Goal: Task Accomplishment & Management: Use online tool/utility

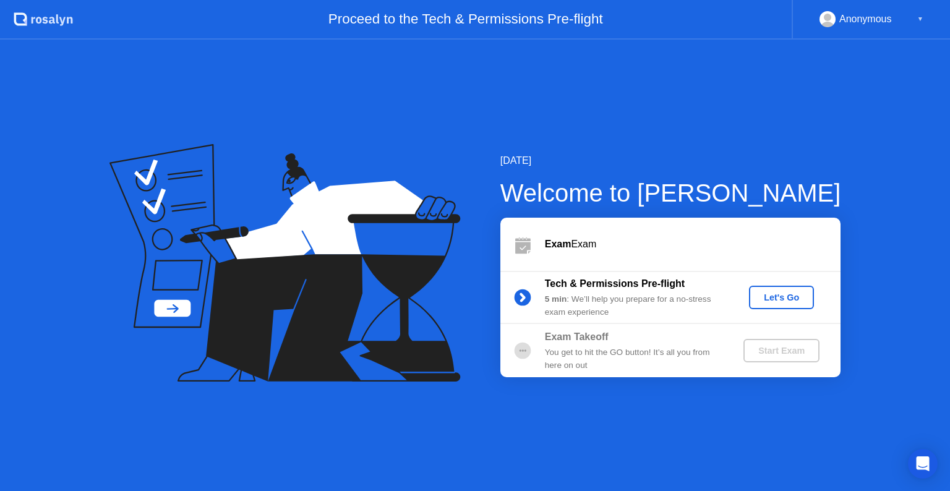
click at [774, 293] on div "Let's Go" at bounding box center [781, 298] width 55 height 10
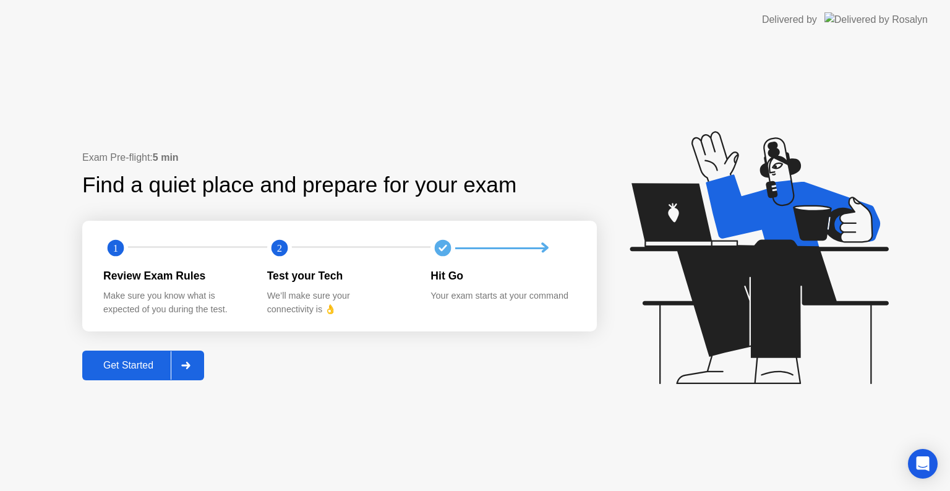
click at [99, 367] on div "Get Started" at bounding box center [128, 365] width 85 height 11
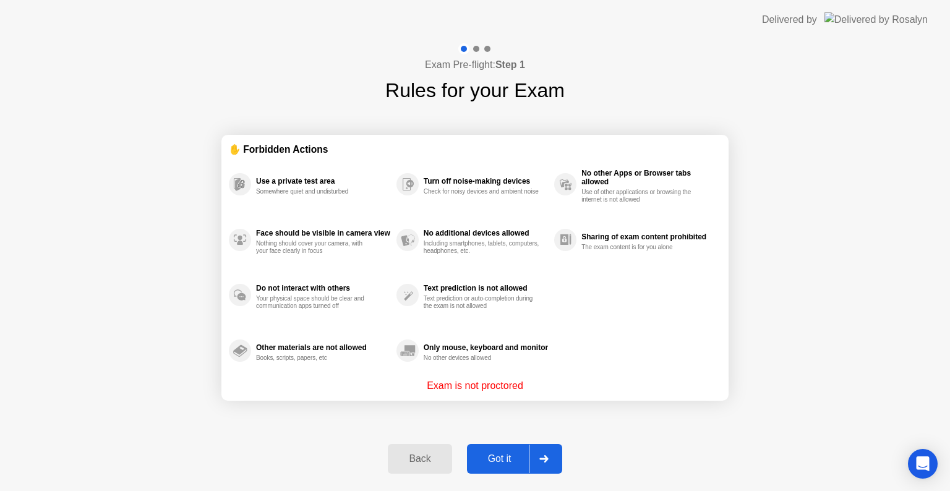
click at [506, 453] on div "Got it" at bounding box center [500, 458] width 58 height 11
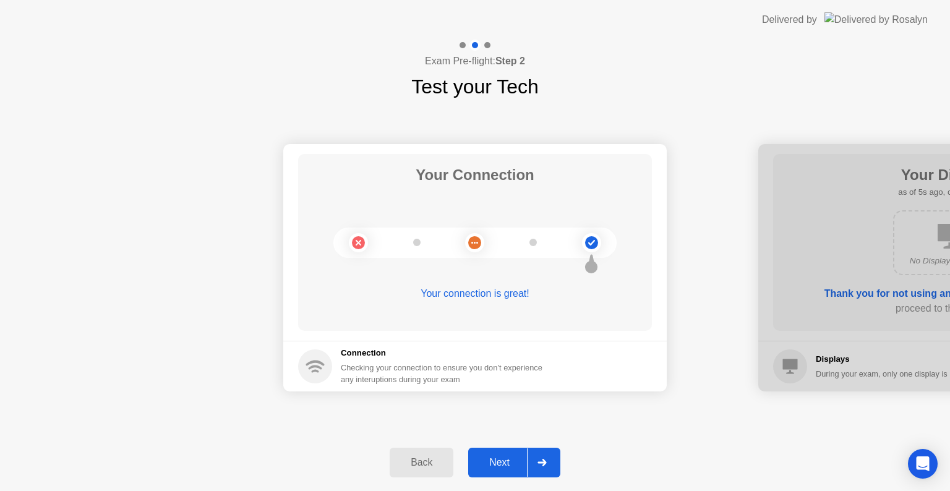
click at [512, 442] on div "Back Next" at bounding box center [475, 462] width 950 height 57
click at [510, 457] on div "Next" at bounding box center [499, 462] width 55 height 11
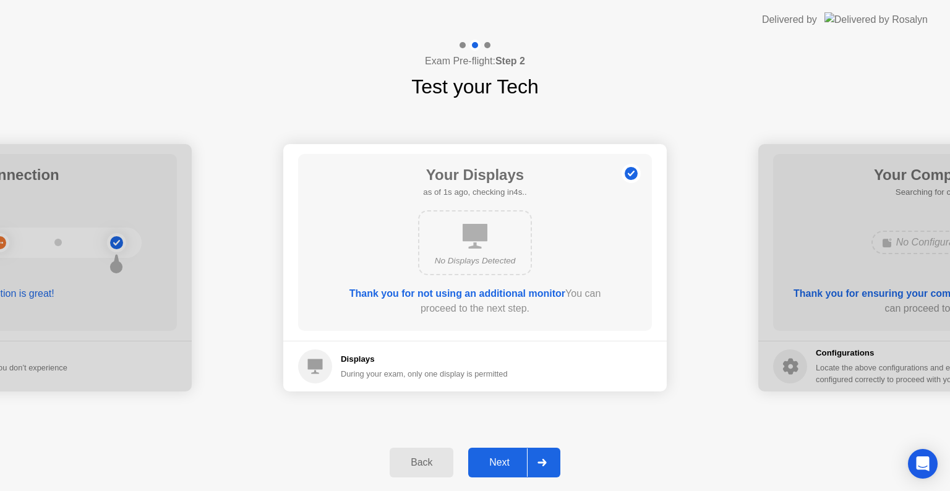
click at [510, 457] on div "Next" at bounding box center [499, 462] width 55 height 11
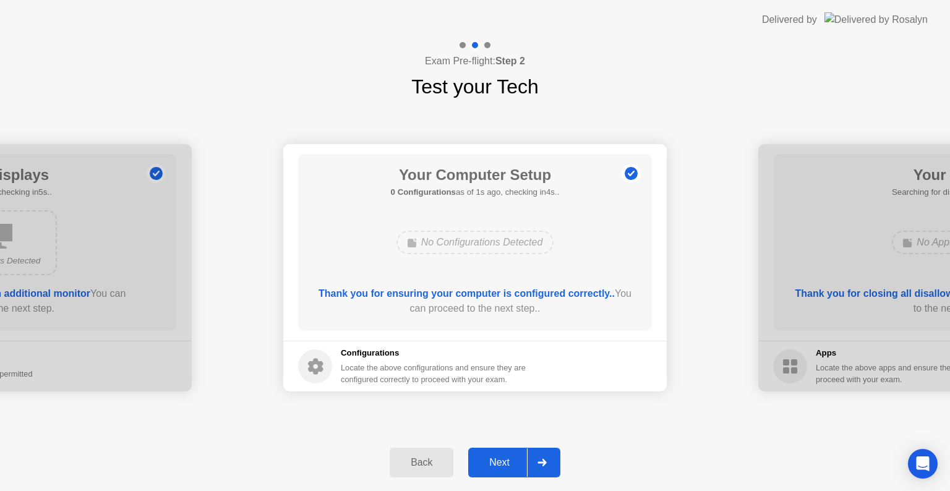
click at [500, 466] on div "Next" at bounding box center [499, 462] width 55 height 11
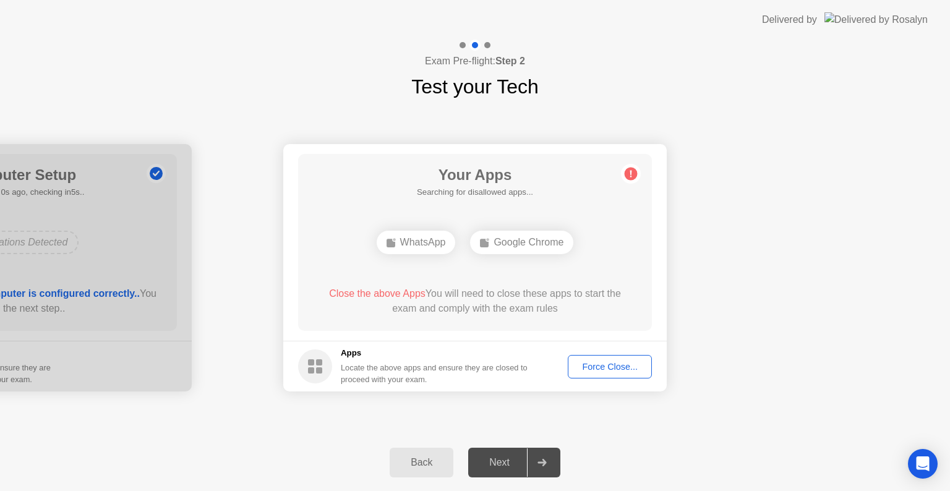
click at [591, 364] on div "Force Close..." at bounding box center [609, 367] width 75 height 10
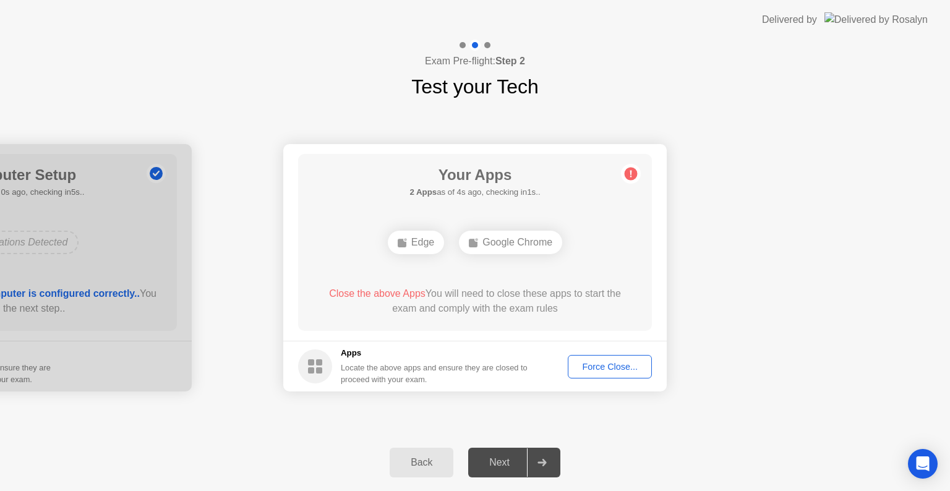
click at [607, 362] on div "Force Close..." at bounding box center [609, 367] width 75 height 10
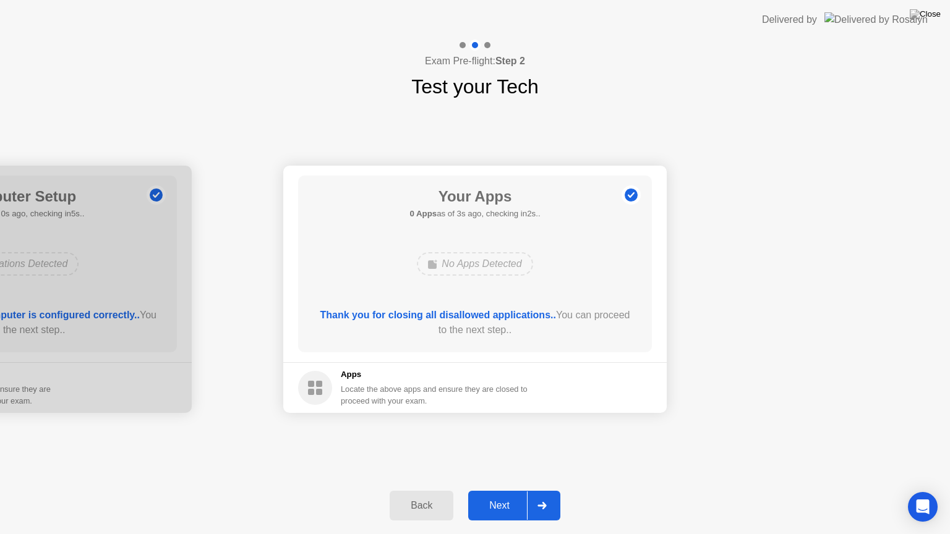
click at [550, 490] on div at bounding box center [542, 506] width 30 height 28
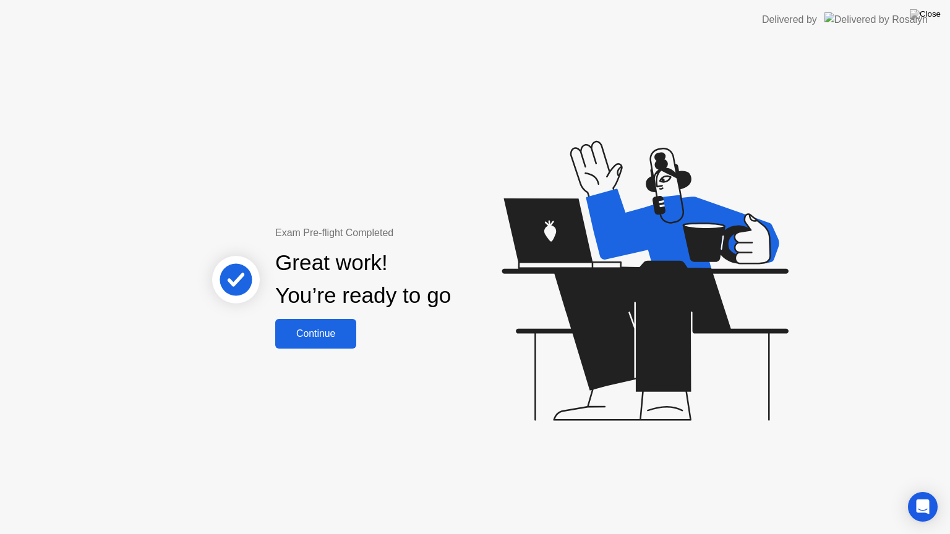
click at [320, 328] on div "Continue" at bounding box center [316, 333] width 74 height 11
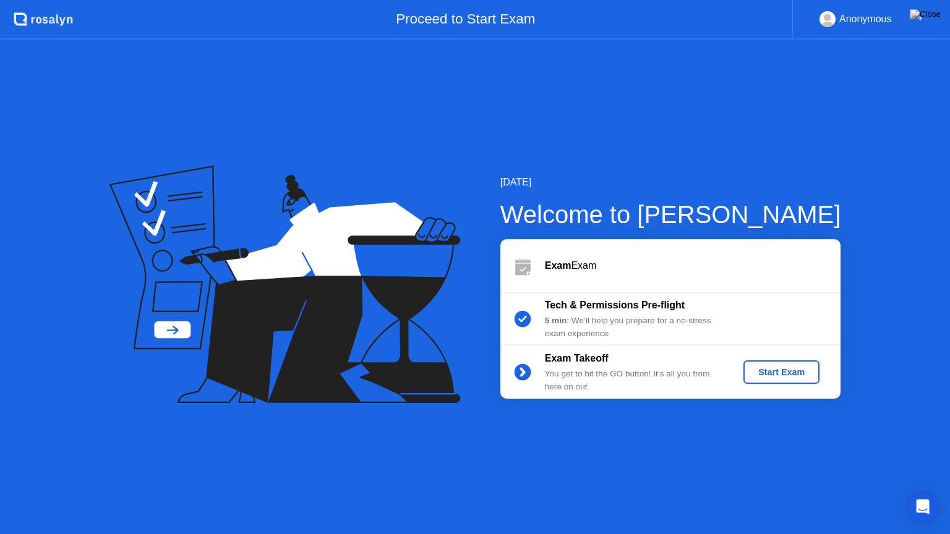
click at [762, 379] on button "Start Exam" at bounding box center [781, 373] width 76 height 24
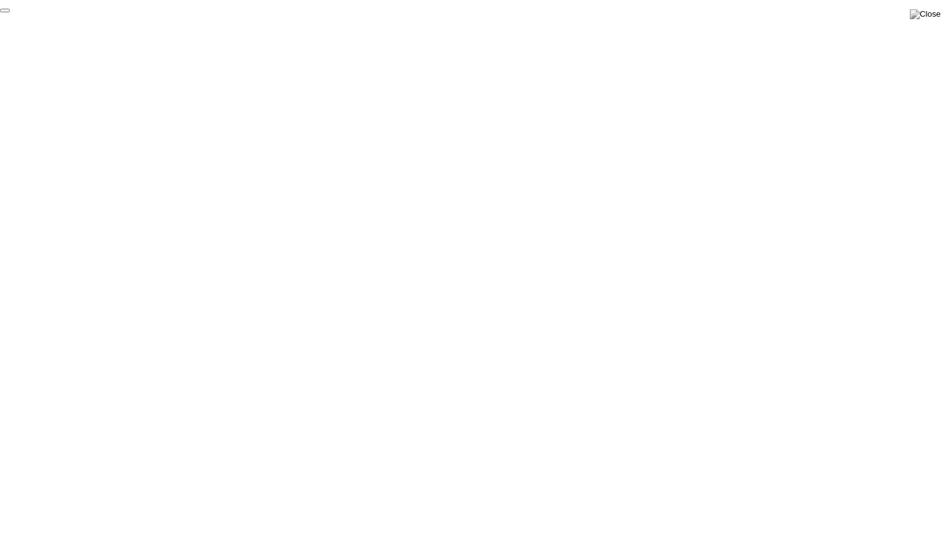
click div "End Proctoring Session"
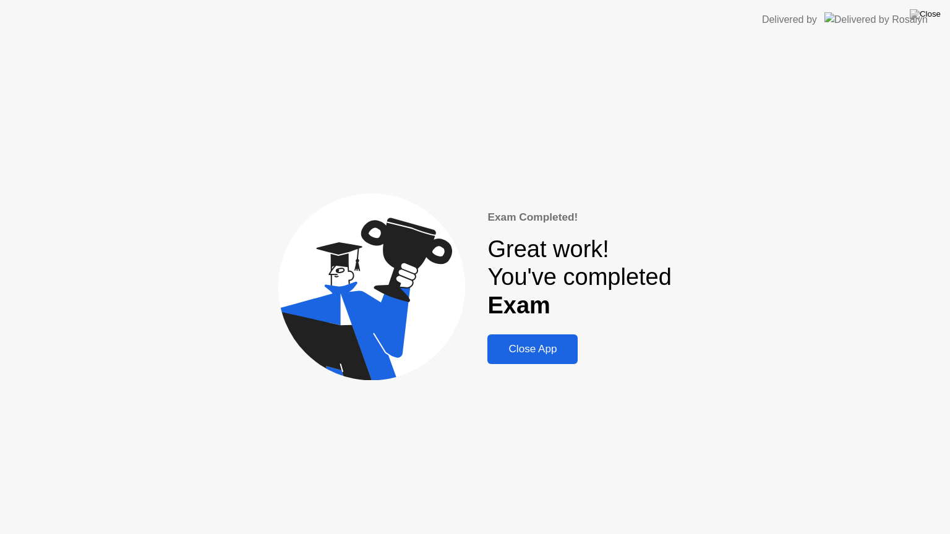
click at [526, 350] on div "Close App" at bounding box center [532, 349] width 83 height 12
